Goal: Transaction & Acquisition: Subscribe to service/newsletter

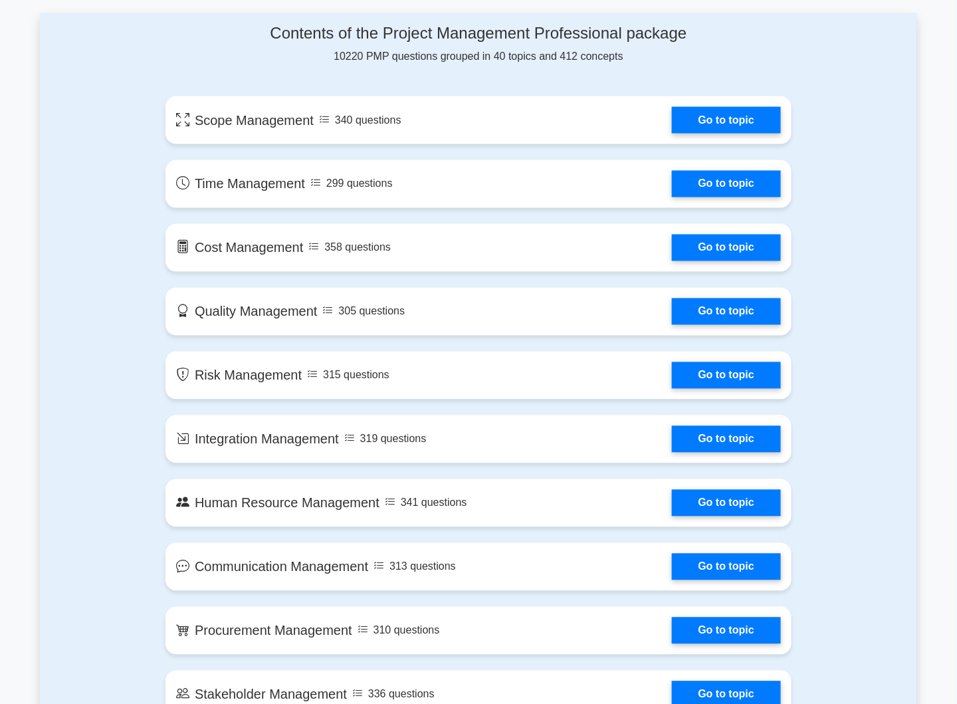
scroll to position [665, 0]
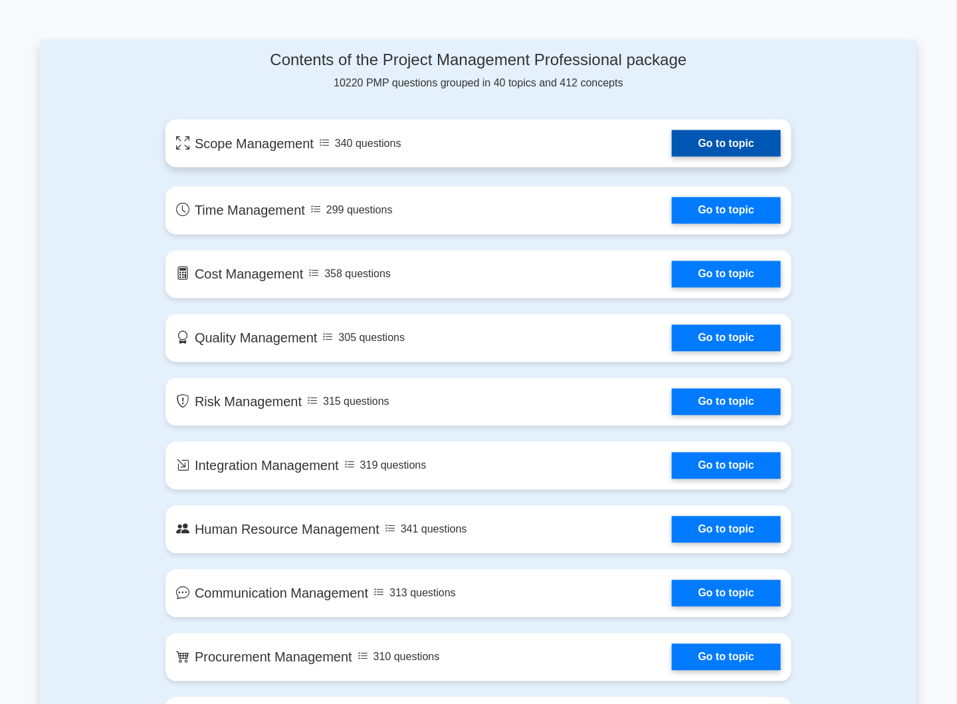
click at [745, 145] on link "Go to topic" at bounding box center [726, 143] width 109 height 27
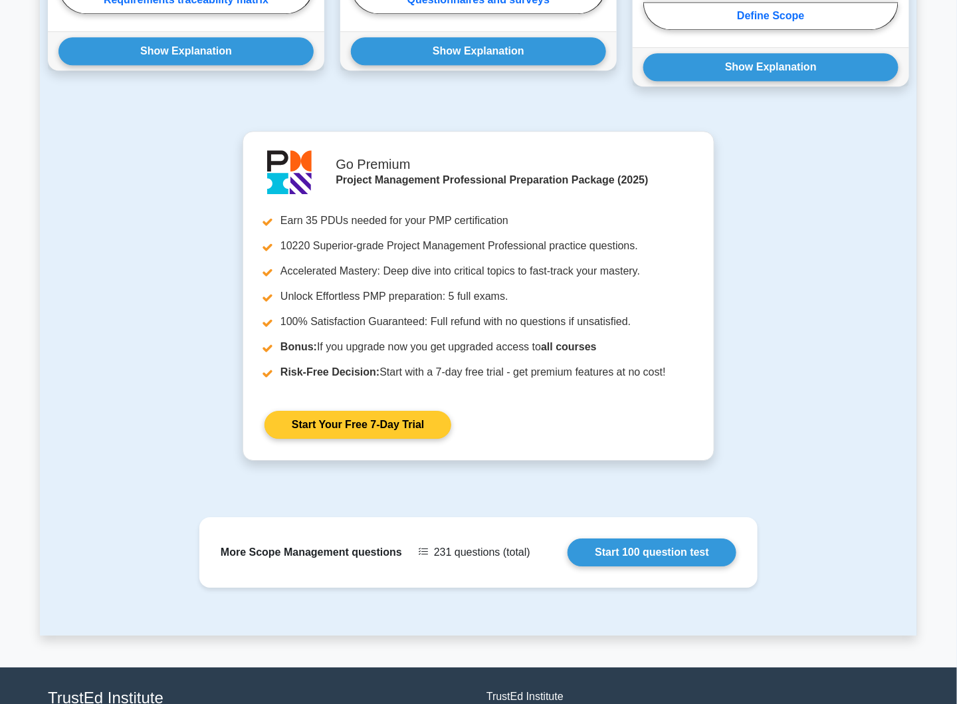
scroll to position [1196, 0]
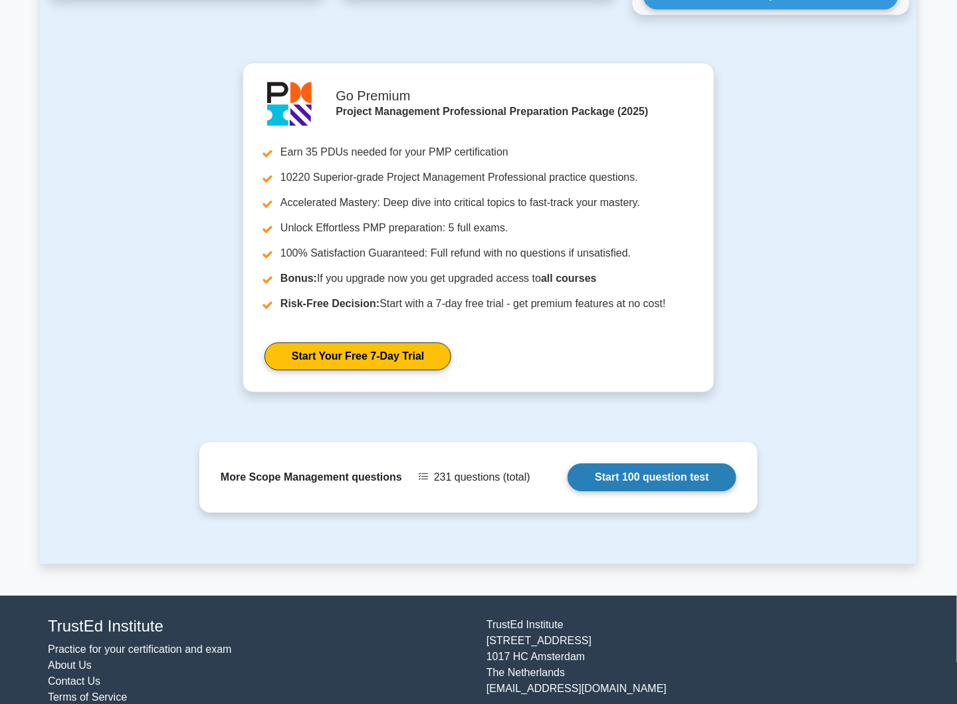
click at [641, 463] on link "Start 100 question test" at bounding box center [652, 477] width 169 height 28
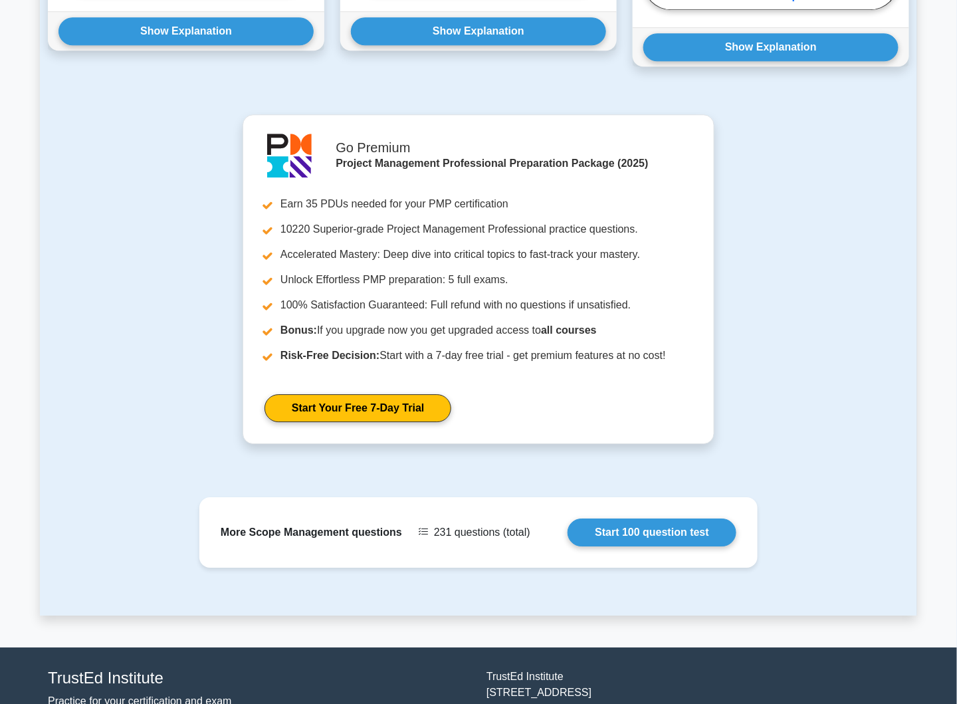
scroll to position [1063, 0]
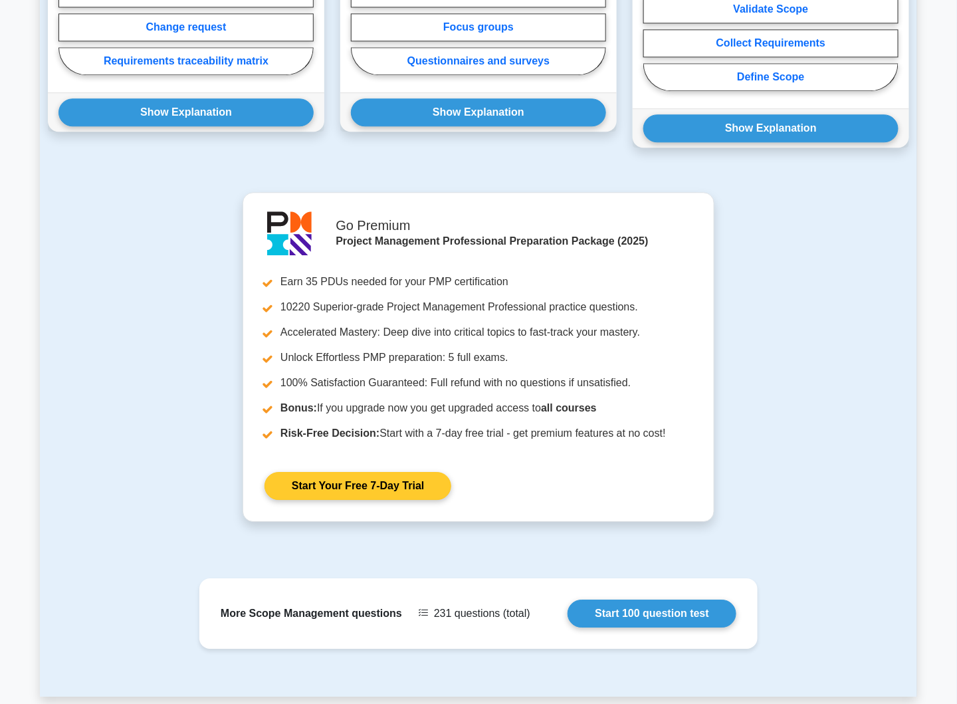
click at [365, 472] on link "Start Your Free 7-Day Trial" at bounding box center [357, 486] width 187 height 28
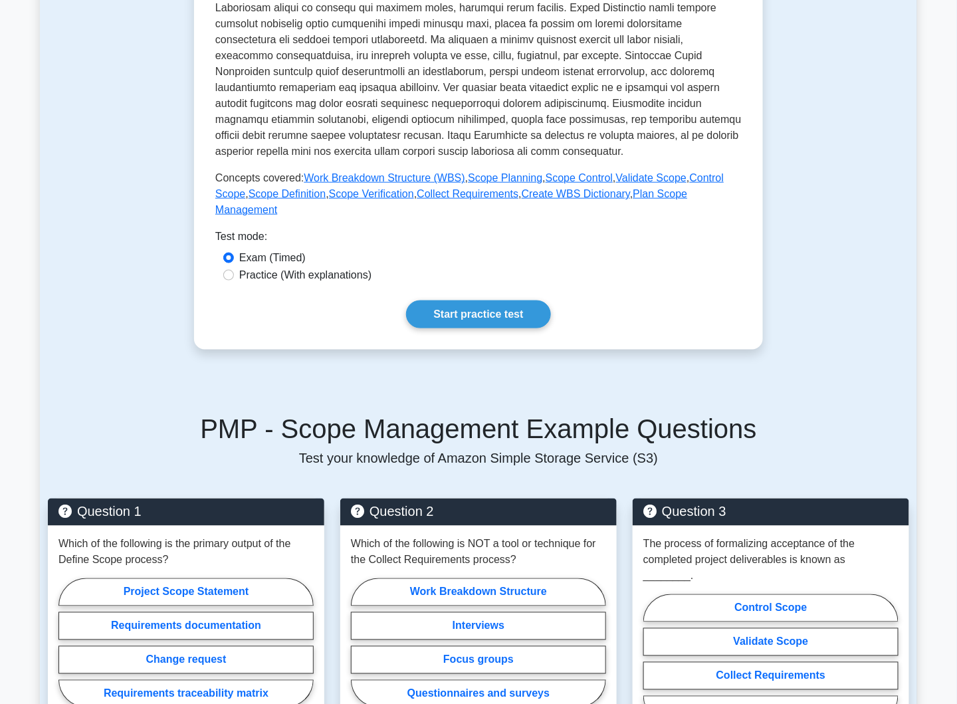
scroll to position [399, 0]
